Goal: Task Accomplishment & Management: Complete application form

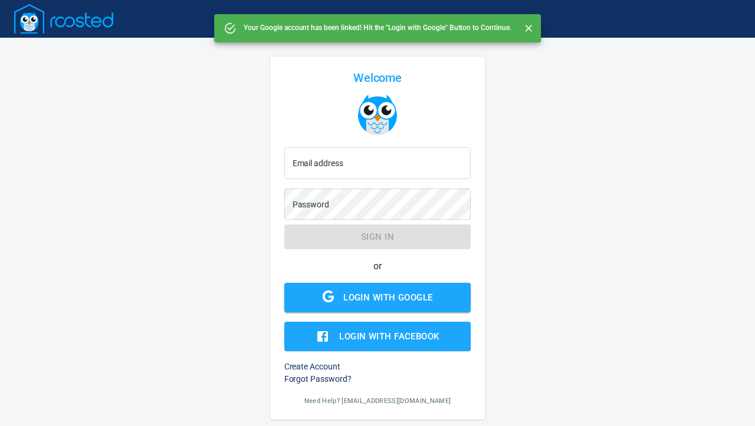
click at [361, 296] on div "Login with Google" at bounding box center [387, 297] width 89 height 15
type input "[EMAIL_ADDRESS][DOMAIN_NAME]"
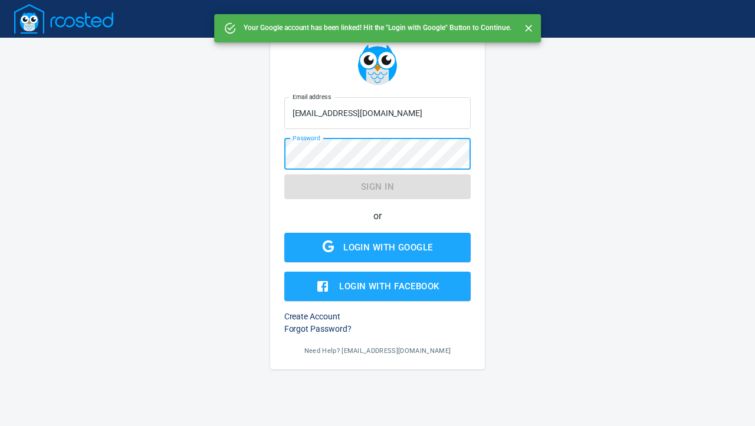
scroll to position [50, 0]
click at [319, 314] on h6 "Create Account" at bounding box center [377, 317] width 187 height 12
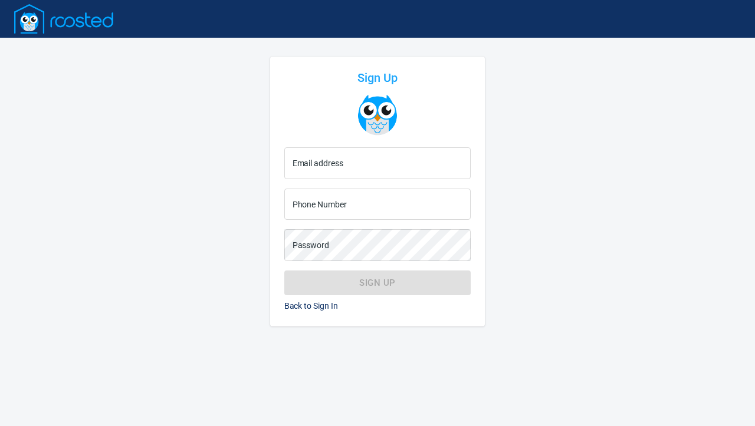
scroll to position [0, 0]
type input "floridawendymontroy@gmail.com"
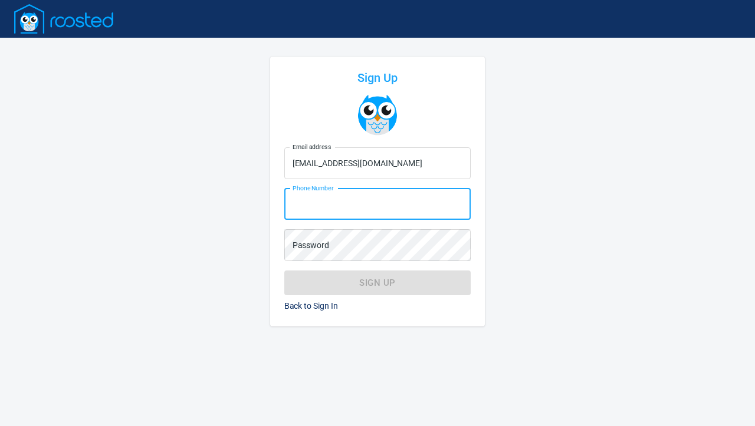
type input "(352) 721-6111"
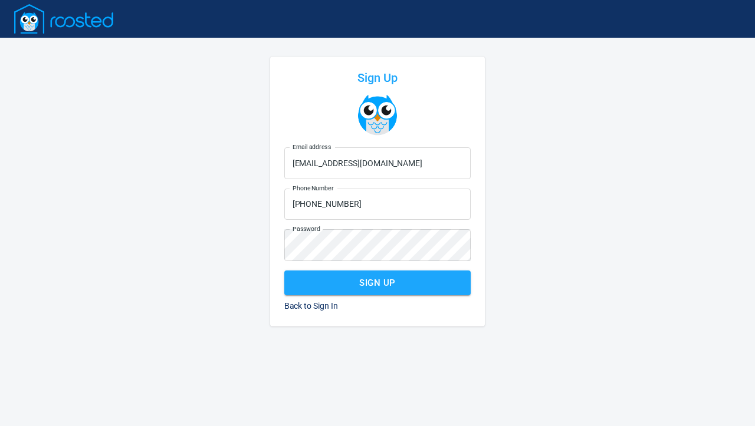
click at [394, 280] on span "Sign Up" at bounding box center [377, 282] width 161 height 15
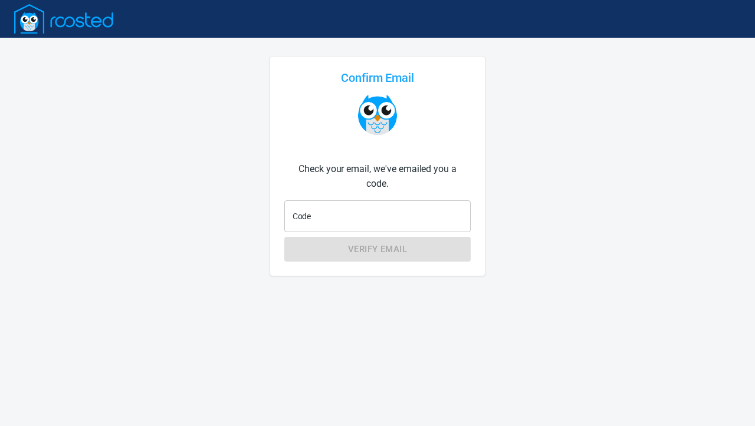
click at [321, 222] on input "Code" at bounding box center [377, 216] width 187 height 32
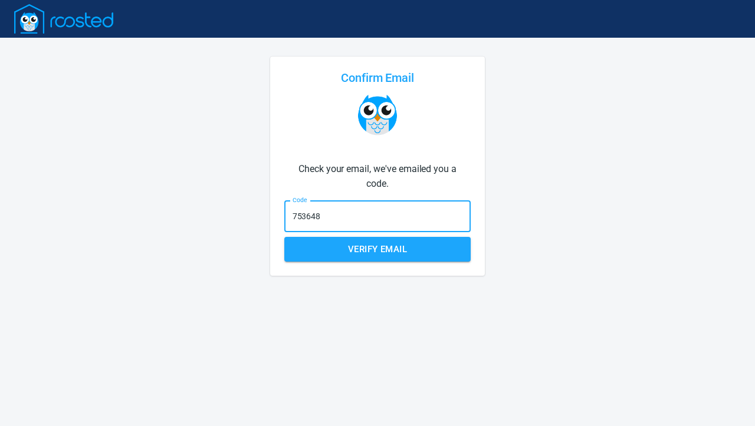
type input "753648"
click at [377, 251] on span "Verify Email" at bounding box center [377, 249] width 161 height 15
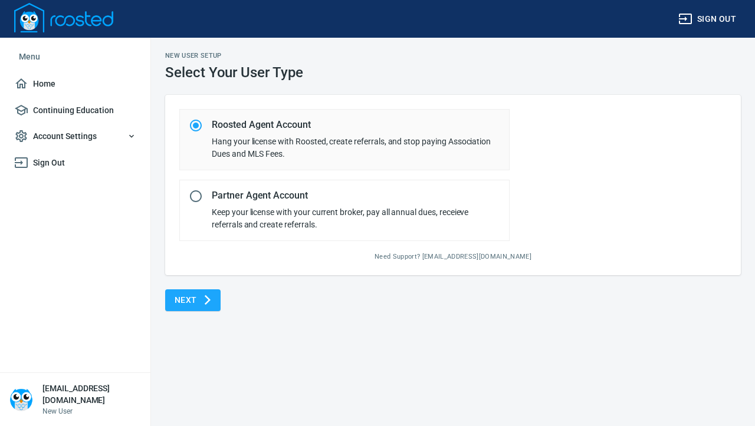
click at [199, 194] on input "radio" at bounding box center [195, 196] width 25 height 25
radio input "true"
radio input "false"
click at [196, 299] on span "Next" at bounding box center [192, 300] width 37 height 15
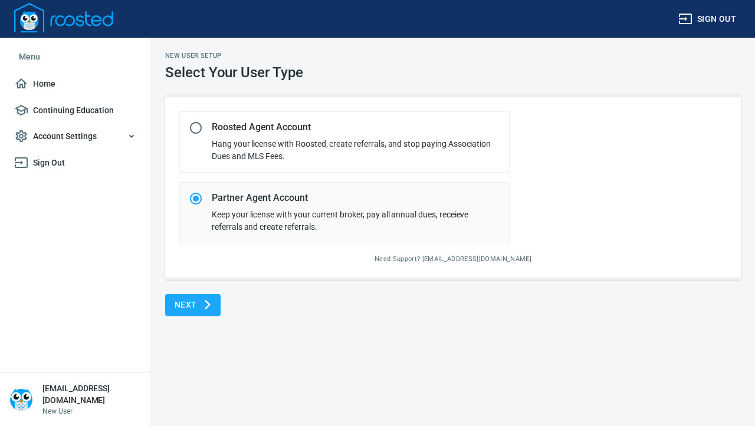
select select "AZ"
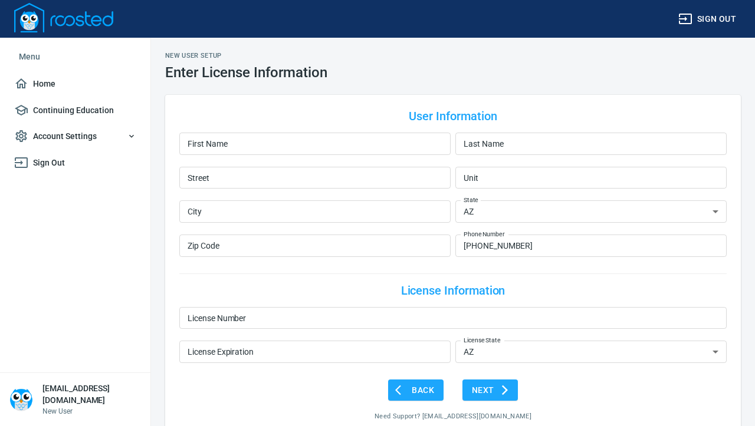
click at [714, 19] on span "Sign out" at bounding box center [707, 19] width 58 height 15
